Goal: Complete application form

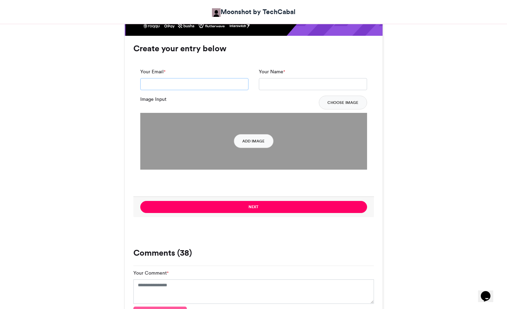
click at [171, 85] on input "Your Email *" at bounding box center [194, 84] width 108 height 12
type input "*"
click at [343, 103] on button "Choose Image" at bounding box center [343, 103] width 48 height 14
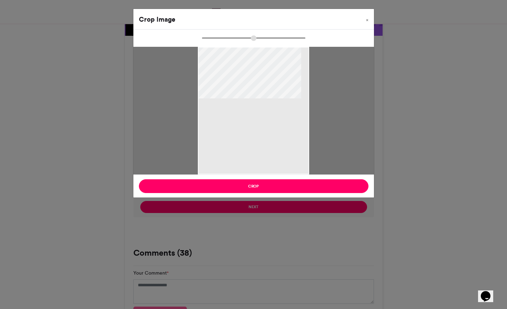
type input "******"
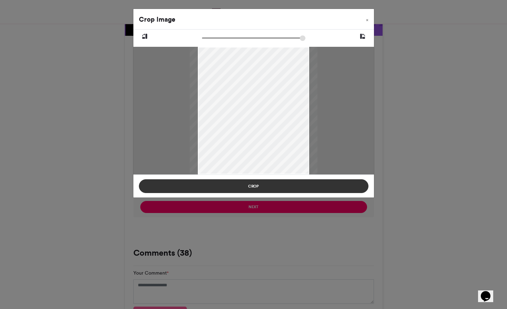
click at [271, 186] on button "Crop" at bounding box center [253, 187] width 229 height 14
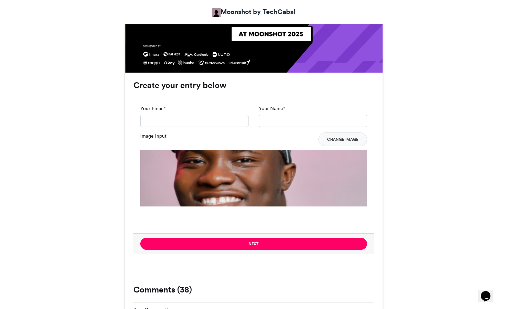
scroll to position [468, 0]
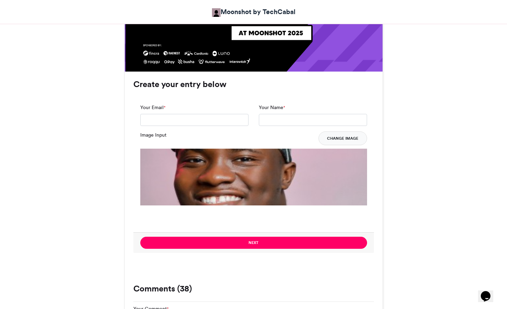
click at [331, 141] on button "Change Image" at bounding box center [342, 139] width 49 height 14
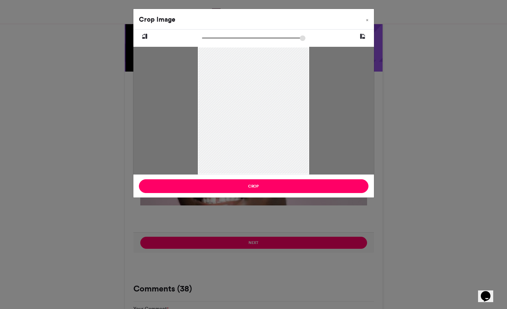
drag, startPoint x: 243, startPoint y: 83, endPoint x: 243, endPoint y: 122, distance: 38.9
click at [243, 122] on div at bounding box center [253, 130] width 111 height 167
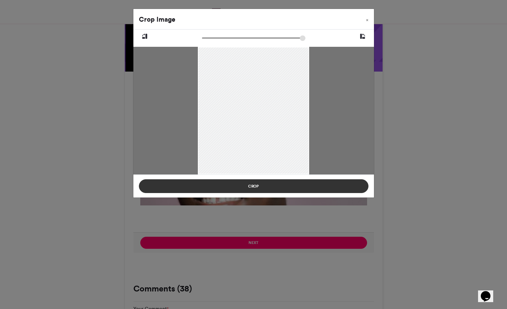
click at [257, 188] on button "Crop" at bounding box center [253, 187] width 229 height 14
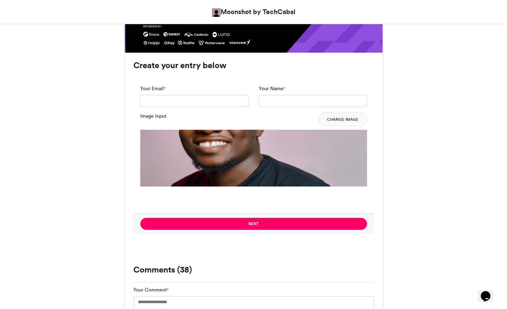
scroll to position [365, 0]
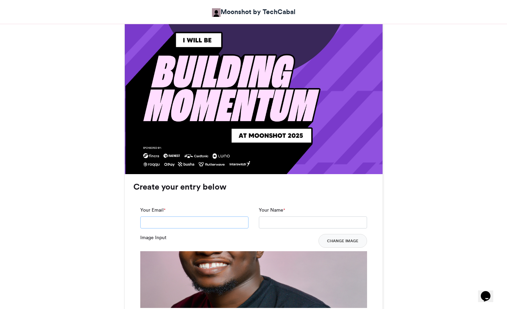
click at [196, 223] on input "Your Email *" at bounding box center [194, 223] width 108 height 12
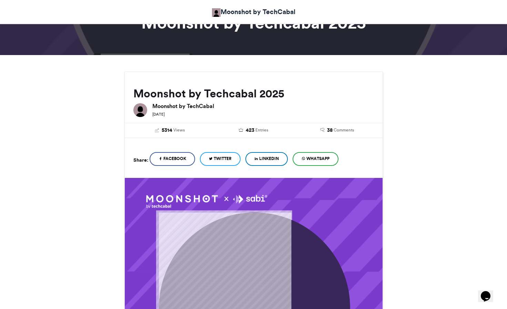
scroll to position [33, 0]
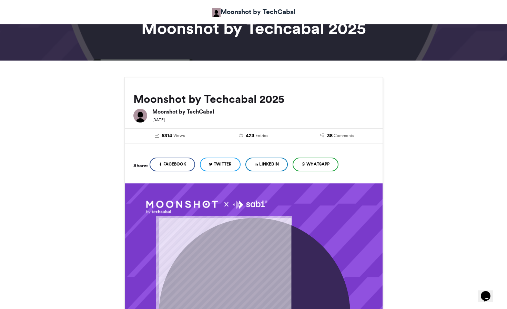
click at [268, 166] on span "LinkedIn" at bounding box center [269, 164] width 20 height 6
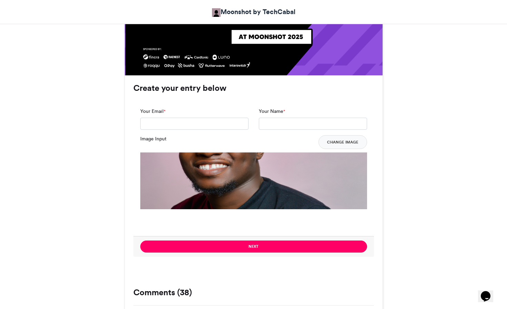
scroll to position [465, 0]
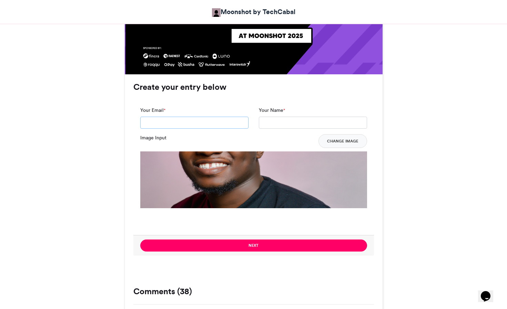
click at [184, 127] on input "Your Email *" at bounding box center [194, 123] width 108 height 12
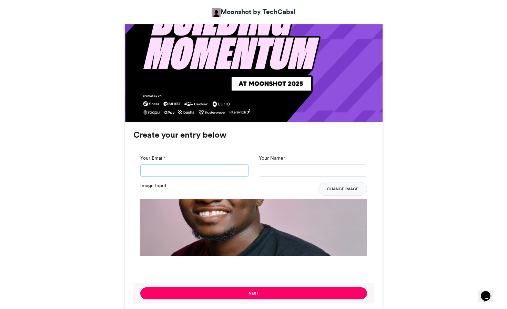
scroll to position [418, 0]
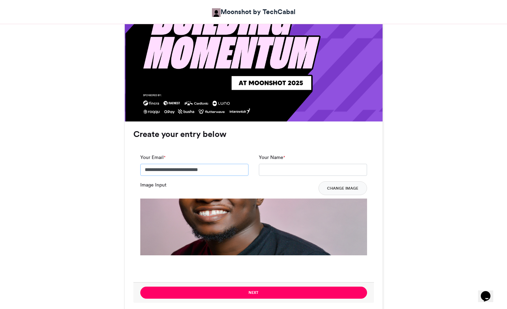
type input "**********"
click at [344, 190] on button "Change Image" at bounding box center [342, 189] width 49 height 14
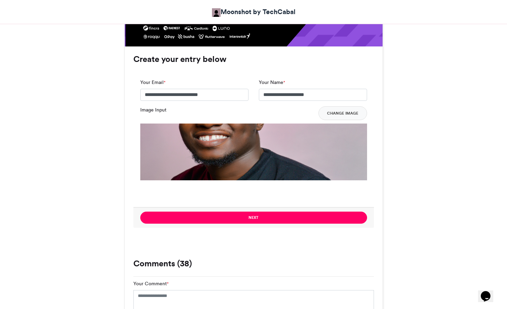
scroll to position [525, 0]
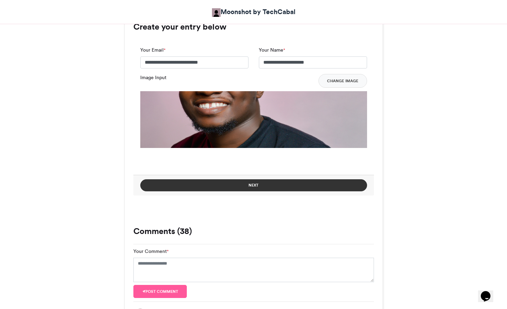
click at [273, 185] on button "Next" at bounding box center [253, 186] width 227 height 12
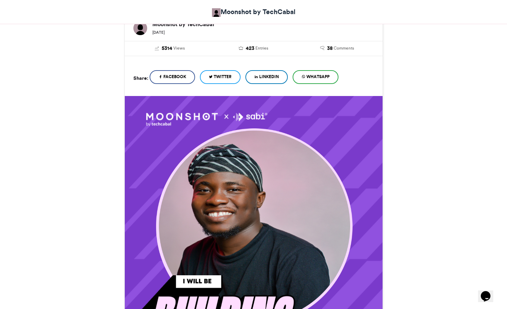
scroll to position [119, 0]
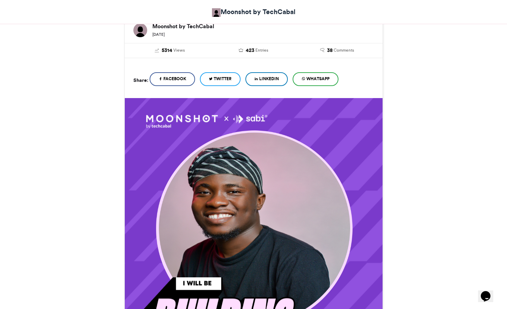
click at [279, 79] on span "LinkedIn" at bounding box center [269, 79] width 20 height 6
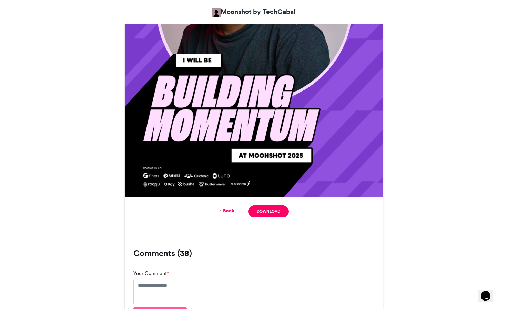
scroll to position [343, 0]
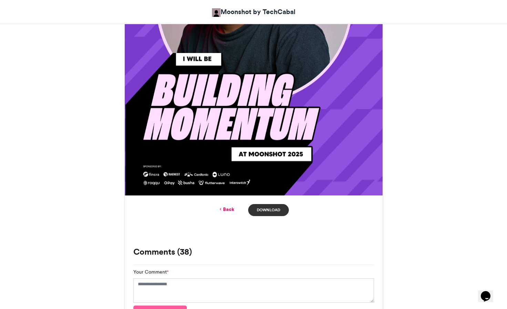
click at [261, 212] on link "Download" at bounding box center [268, 210] width 40 height 12
